Goal: Check status: Check status

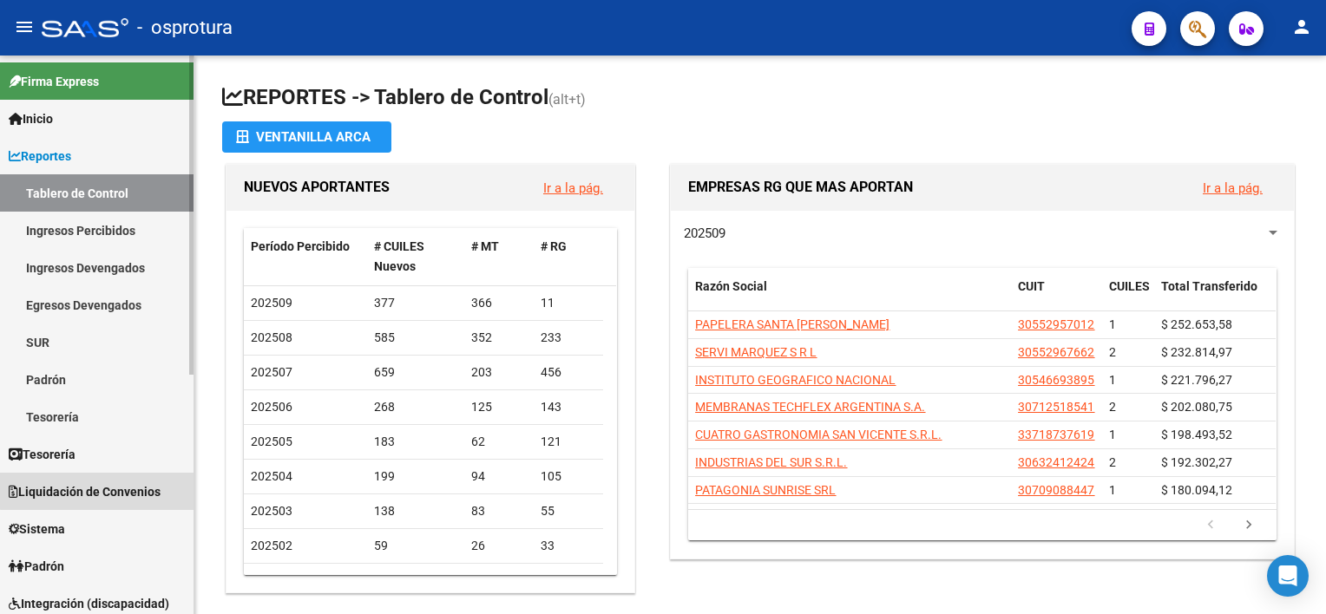
click at [104, 479] on link "Liquidación de Convenios" at bounding box center [97, 491] width 194 height 37
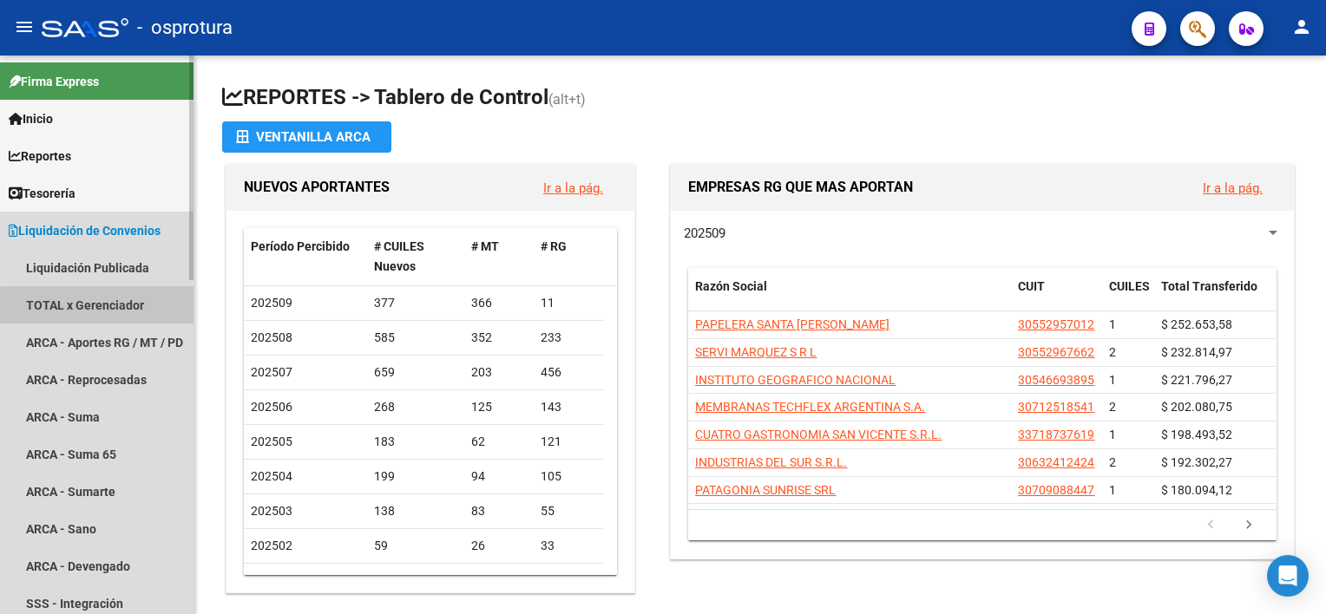
click at [113, 308] on link "TOTAL x Gerenciador" at bounding box center [97, 304] width 194 height 37
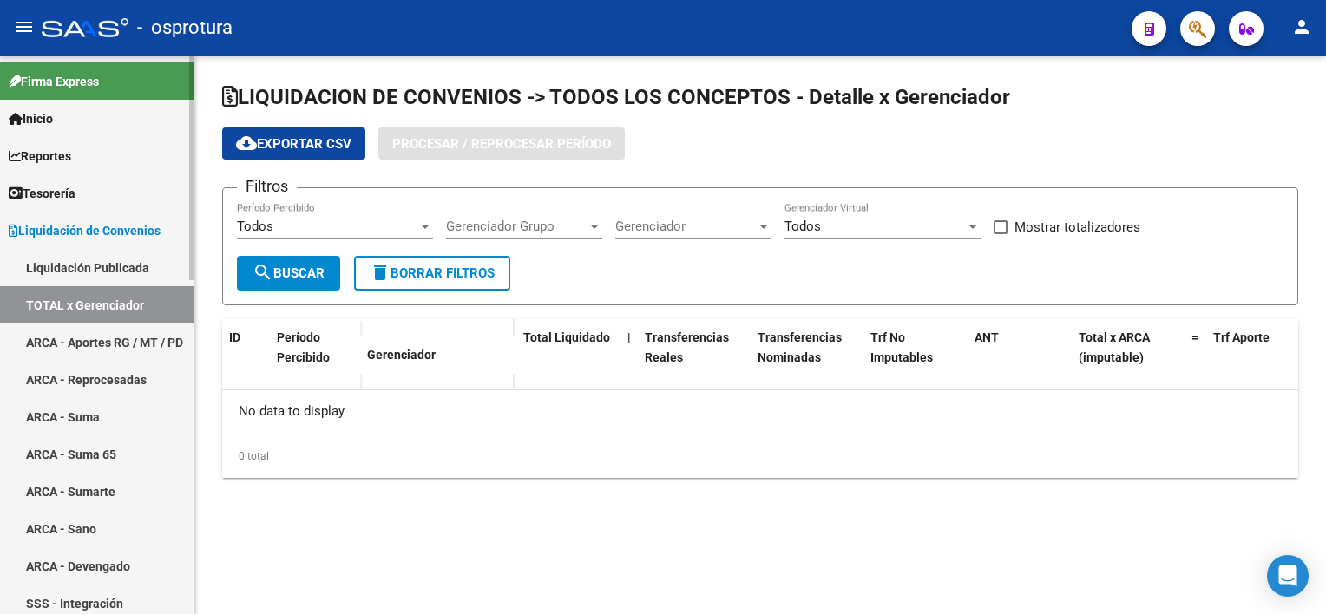
checkbox input "true"
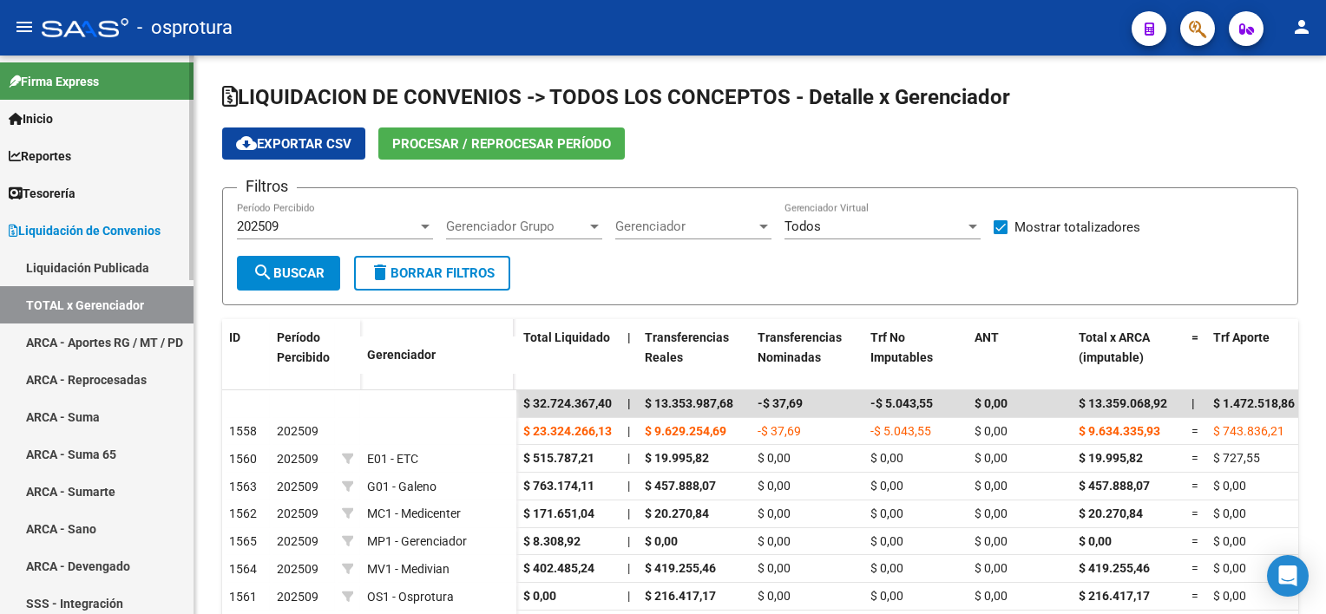
click at [119, 266] on link "Liquidación Publicada" at bounding box center [97, 267] width 194 height 37
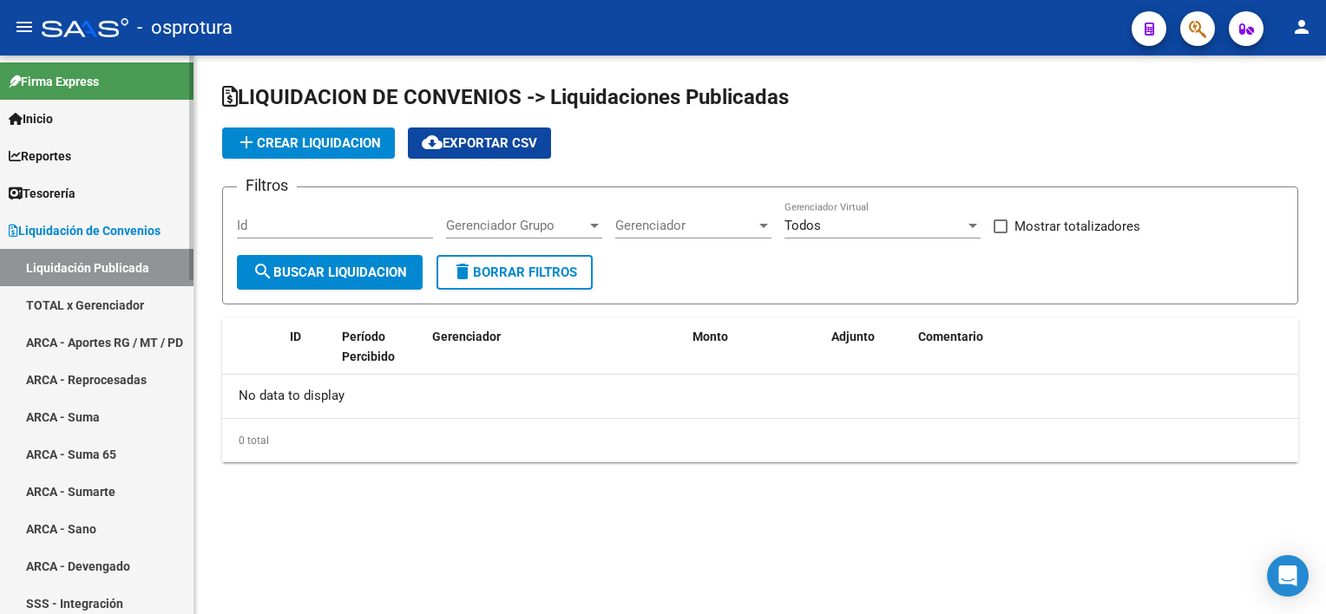
checkbox input "true"
